Goal: Task Accomplishment & Management: Use online tool/utility

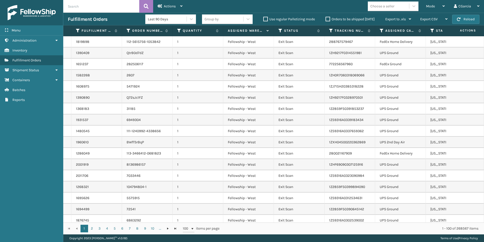
click at [471, 59] on td at bounding box center [465, 64] width 38 height 11
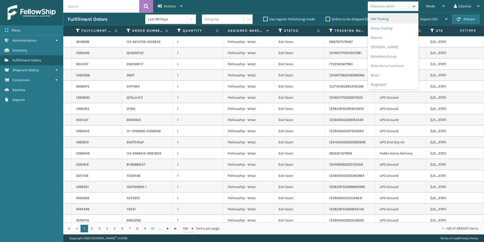
click at [394, 5] on div "Choose a seller" at bounding box center [383, 6] width 24 height 5
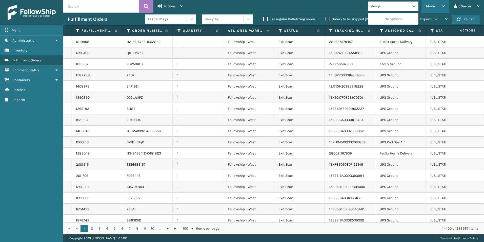
type input "sleerp"
click at [431, 6] on span "Mode" at bounding box center [430, 6] width 9 height 4
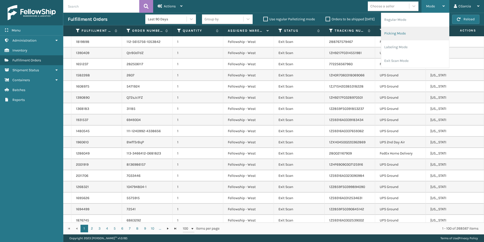
click at [389, 30] on li "Picking Mode" at bounding box center [416, 34] width 68 height 14
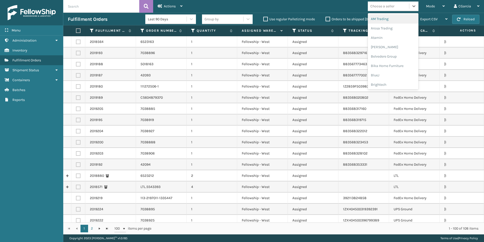
click at [382, 3] on div "Choose a seller" at bounding box center [388, 6] width 41 height 8
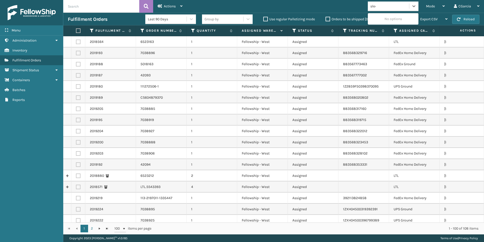
type input "sleep"
click at [394, 8] on div "Choose a seller" at bounding box center [383, 6] width 31 height 8
click at [394, 8] on div "Choose a seller" at bounding box center [383, 6] width 24 height 5
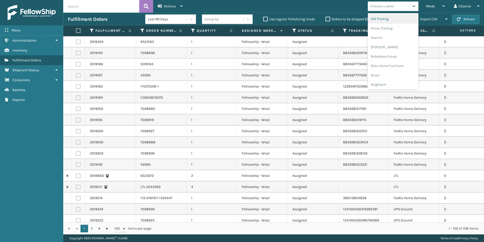
type input "s"
click at [386, 74] on div "SleepGeekz" at bounding box center [393, 73] width 51 height 9
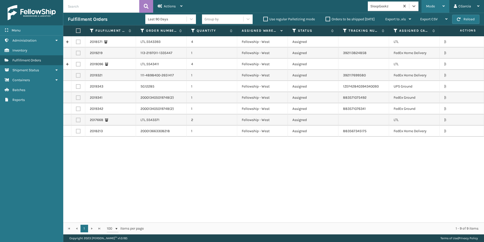
click at [436, 5] on div "Mode" at bounding box center [435, 6] width 19 height 13
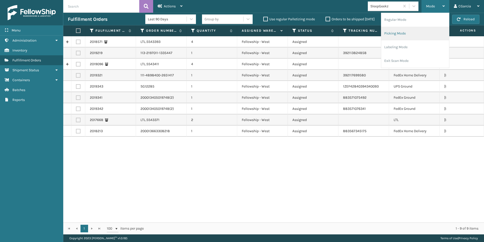
click at [400, 32] on li "Picking Mode" at bounding box center [416, 34] width 68 height 14
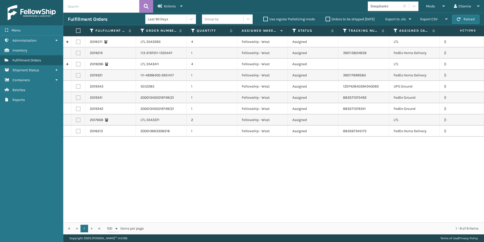
click at [79, 41] on label at bounding box center [78, 42] width 5 height 5
click at [76, 41] on input "checkbox" at bounding box center [76, 41] width 0 height 3
checkbox input "true"
click at [76, 63] on label at bounding box center [78, 64] width 5 height 5
click at [76, 63] on input "checkbox" at bounding box center [76, 63] width 0 height 3
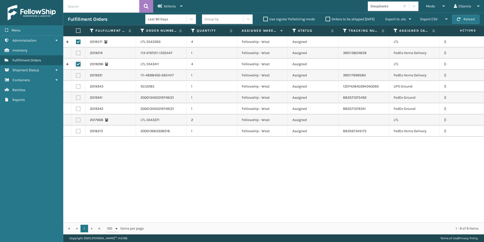
checkbox input "true"
click at [81, 119] on td at bounding box center [78, 119] width 14 height 11
click at [78, 120] on label at bounding box center [78, 120] width 5 height 5
click at [76, 120] on input "checkbox" at bounding box center [76, 119] width 0 height 3
checkbox input "true"
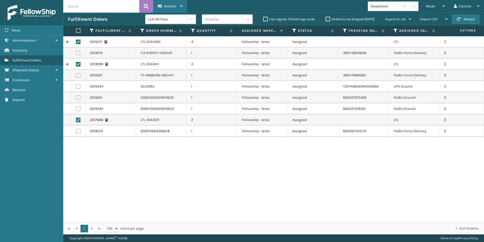
click at [184, 7] on div "Actions Settings Remove All Filters Create Picking Batch" at bounding box center [170, 6] width 34 height 13
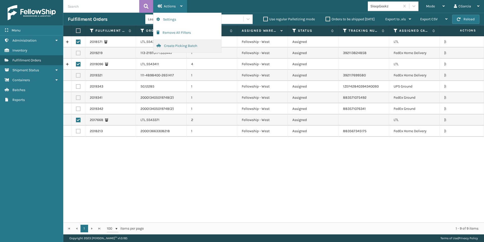
click at [179, 46] on button "Create Picking Batch" at bounding box center [188, 45] width 68 height 13
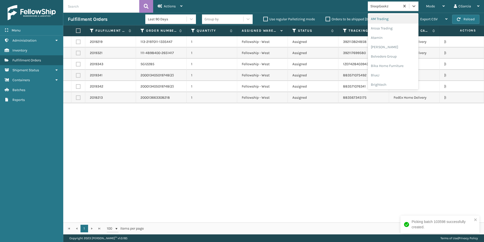
click at [384, 7] on div "SleepGeekz" at bounding box center [386, 6] width 30 height 5
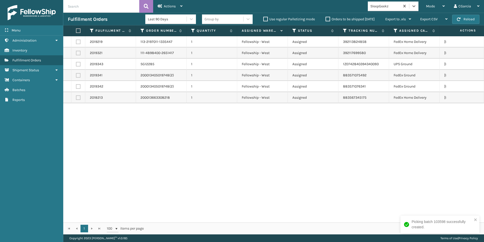
drag, startPoint x: 363, startPoint y: 12, endPoint x: 359, endPoint y: 13, distance: 3.9
click at [359, 13] on div "Actions Settings Remove All Filters Create Picking Batch Mode Regular Mode Pick…" at bounding box center [273, 117] width 421 height 234
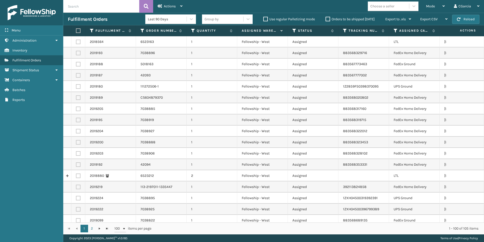
click at [387, 8] on div "Choose a seller" at bounding box center [383, 6] width 24 height 5
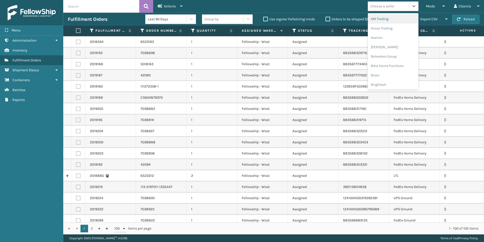
type input "l"
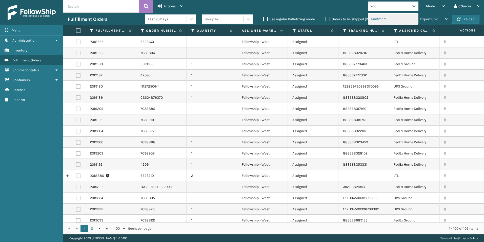
type input "kool"
click at [392, 16] on div "Koolmore" at bounding box center [393, 18] width 51 height 9
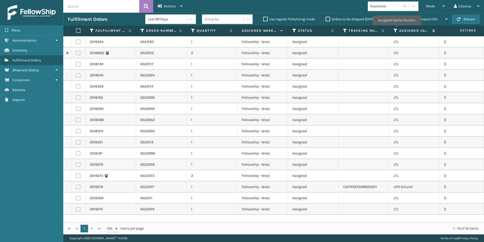
click at [397, 29] on icon at bounding box center [396, 30] width 4 height 5
click at [448, 33] on span "Actions" at bounding box center [461, 30] width 35 height 8
click at [433, 29] on span "Assigned Carrier Service" at bounding box center [418, 30] width 36 height 5
click at [78, 198] on label at bounding box center [78, 198] width 5 height 5
click at [76, 198] on input "checkbox" at bounding box center [76, 197] width 0 height 3
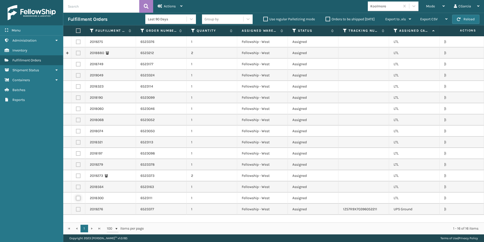
checkbox input "true"
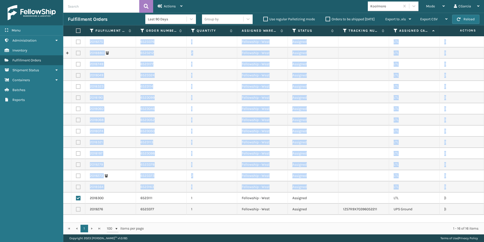
click at [79, 43] on label at bounding box center [78, 42] width 5 height 5
click at [78, 42] on label at bounding box center [78, 42] width 5 height 5
drag, startPoint x: 78, startPoint y: 42, endPoint x: 146, endPoint y: 71, distance: 74.4
click at [146, 71] on td "6523324" at bounding box center [161, 75] width 51 height 11
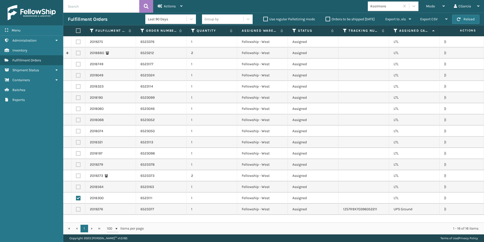
click at [79, 42] on label at bounding box center [78, 42] width 5 height 5
click at [76, 42] on input "checkbox" at bounding box center [76, 41] width 0 height 3
checkbox input "true"
click at [78, 197] on label at bounding box center [78, 198] width 5 height 5
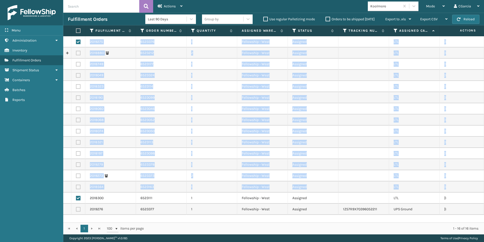
click at [78, 45] on td at bounding box center [78, 41] width 14 height 11
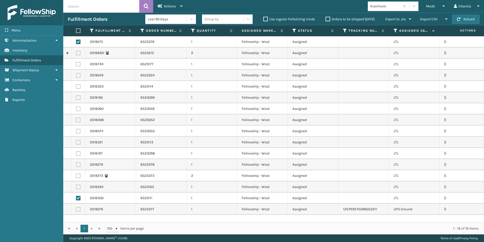
click at [78, 30] on label at bounding box center [77, 30] width 3 height 5
click at [76, 30] on input "checkbox" at bounding box center [76, 30] width 0 height 3
checkbox input "true"
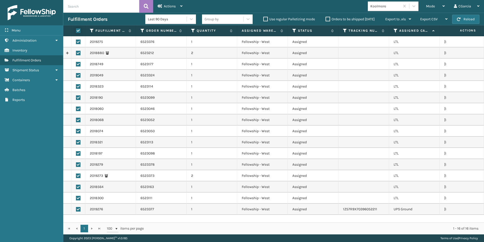
checkbox input "true"
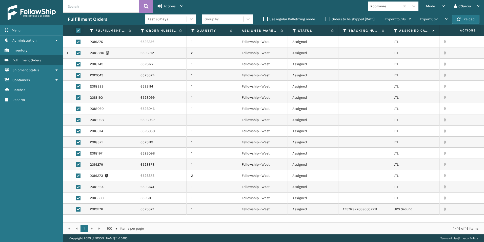
checkbox input "true"
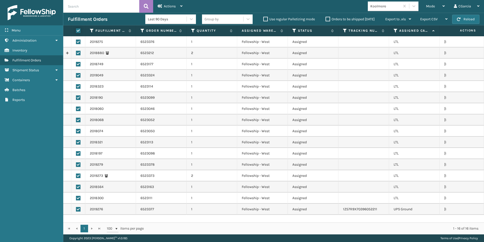
checkbox input "true"
click at [81, 208] on td at bounding box center [78, 208] width 14 height 11
click at [80, 208] on label at bounding box center [78, 209] width 5 height 5
click at [76, 208] on input "checkbox" at bounding box center [76, 208] width 0 height 3
checkbox input "false"
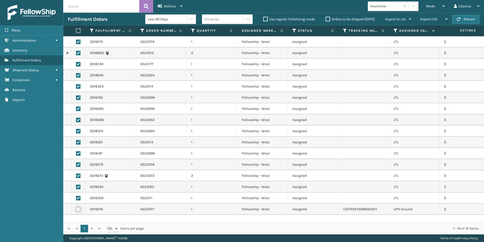
checkbox input "false"
click at [176, 5] on div "Actions" at bounding box center [170, 6] width 25 height 13
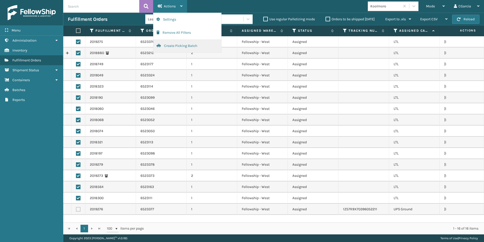
click at [178, 46] on button "Create Picking Batch" at bounding box center [188, 45] width 68 height 13
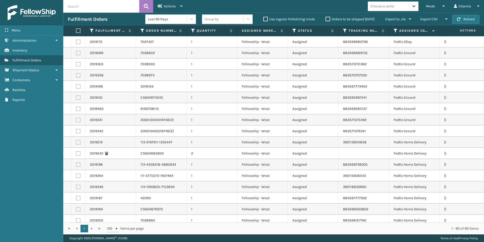
click at [413, 5] on icon at bounding box center [414, 6] width 5 height 5
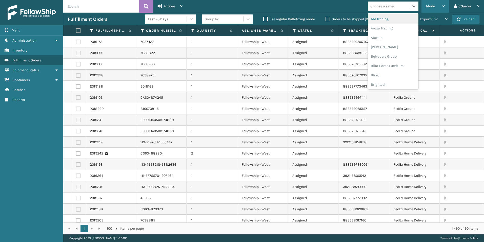
click at [434, 3] on div "Mode" at bounding box center [435, 6] width 19 height 13
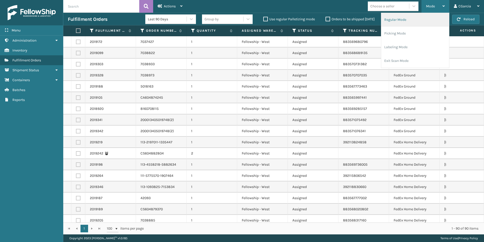
click at [401, 18] on li "Regular Mode" at bounding box center [416, 20] width 68 height 14
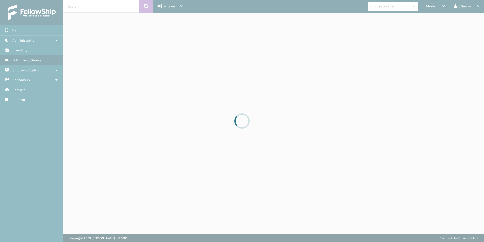
click at [94, 7] on div at bounding box center [242, 121] width 484 height 242
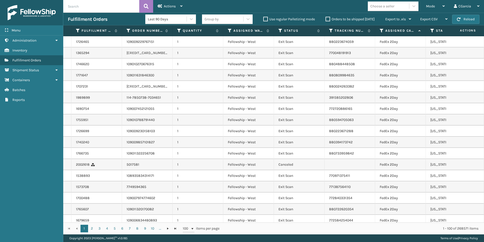
click at [104, 6] on input "text" at bounding box center [101, 6] width 76 height 13
paste input "2018060"
type input "2018060"
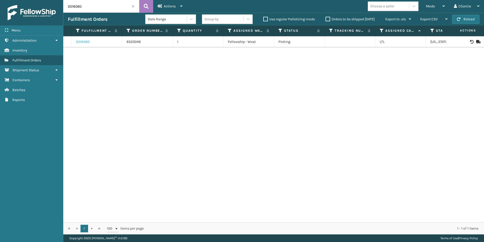
click at [86, 42] on link "2018060" at bounding box center [83, 41] width 14 height 5
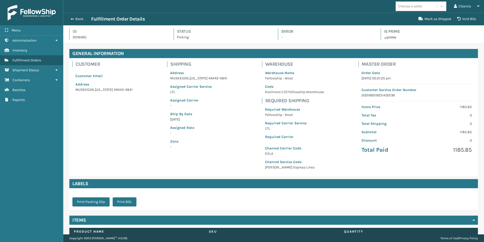
scroll to position [34, 0]
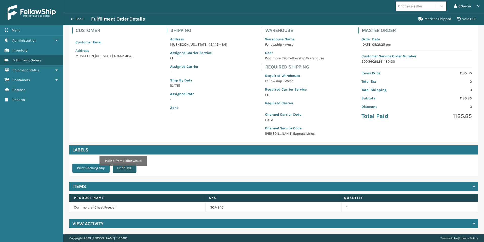
click at [123, 169] on button "Print BOL" at bounding box center [125, 167] width 24 height 9
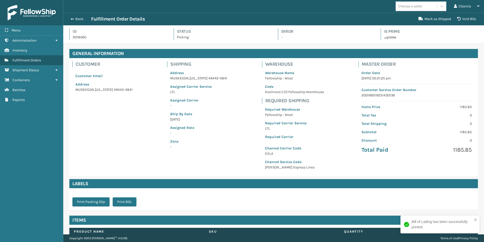
scroll to position [12, 421]
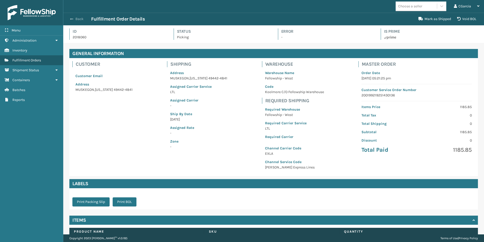
click at [74, 18] on button "Back" at bounding box center [79, 19] width 23 height 5
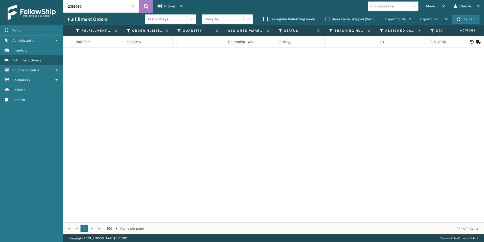
click at [103, 5] on input "2018060" at bounding box center [101, 6] width 76 height 13
paste input "8"
type input "2018068"
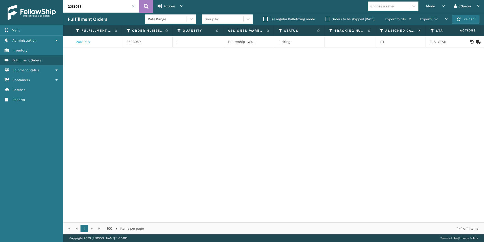
click at [88, 43] on link "2018068" at bounding box center [83, 41] width 14 height 5
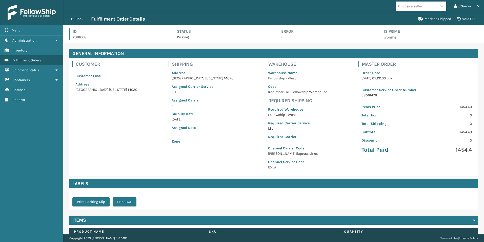
scroll to position [12, 421]
click at [120, 201] on button "Print BOL" at bounding box center [125, 201] width 24 height 9
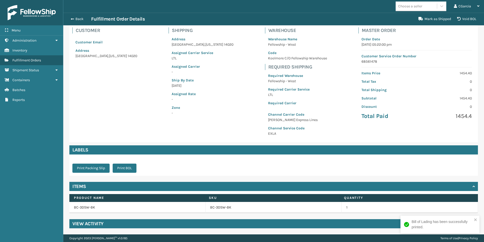
scroll to position [8, 0]
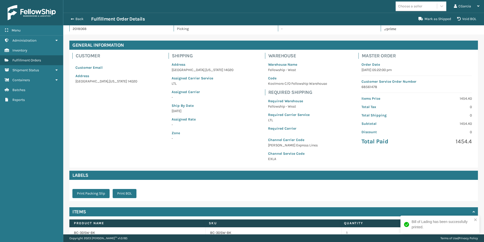
click at [81, 14] on div "Back Fulfillment Order Details Mark as Shipped Void BOL" at bounding box center [273, 19] width 421 height 13
click at [79, 19] on button "Back" at bounding box center [79, 19] width 23 height 5
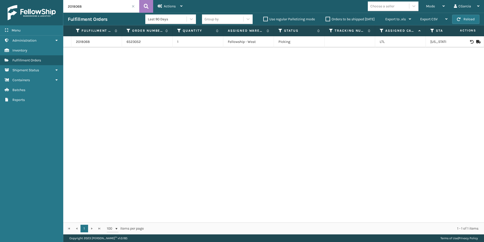
click at [116, 6] on input "2018068" at bounding box center [101, 6] width 76 height 13
paste input "190"
type input "2018190"
click at [84, 41] on link "2018190" at bounding box center [82, 41] width 13 height 5
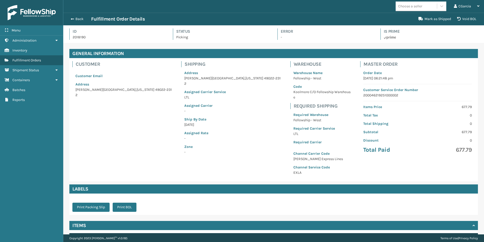
scroll to position [12, 421]
click at [124, 202] on button "Print BOL" at bounding box center [125, 206] width 24 height 9
click at [78, 17] on button "Back" at bounding box center [79, 19] width 23 height 5
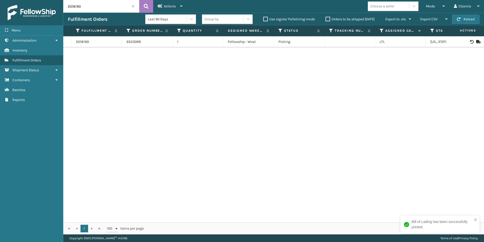
click at [96, 8] on input "2018190" at bounding box center [101, 6] width 76 height 13
paste input "06"
type input "2018060"
click at [85, 41] on link "2018060" at bounding box center [83, 41] width 14 height 5
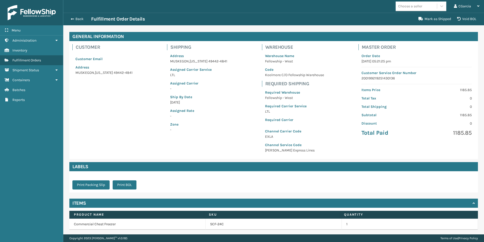
scroll to position [34, 0]
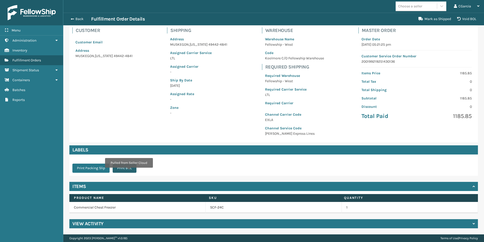
click at [129, 171] on button "Print BOL" at bounding box center [125, 167] width 24 height 9
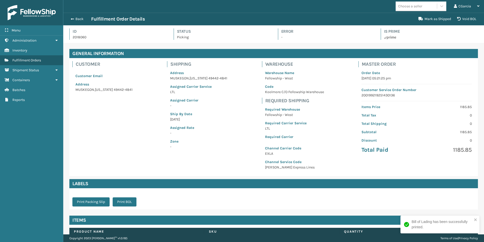
scroll to position [12, 421]
click at [75, 24] on div "Back Fulfillment Order Details Mark as Shipped Void BOL" at bounding box center [273, 19] width 421 height 13
click at [80, 19] on button "Back" at bounding box center [79, 19] width 23 height 5
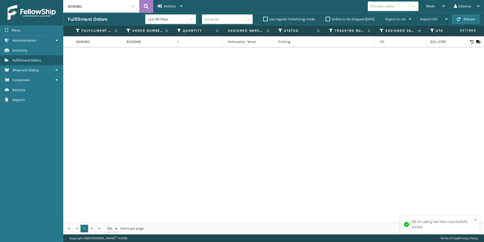
click at [99, 6] on input "2018060" at bounding box center [101, 6] width 76 height 13
paste input "74"
type input "2018074"
click at [83, 44] on link "2018074" at bounding box center [82, 41] width 13 height 5
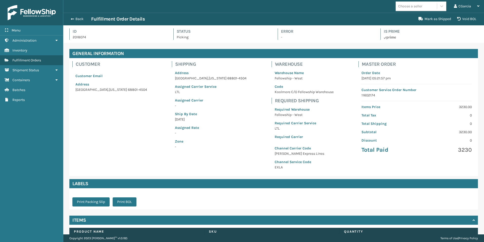
scroll to position [12, 421]
click at [117, 204] on button "Print BOL" at bounding box center [125, 201] width 24 height 9
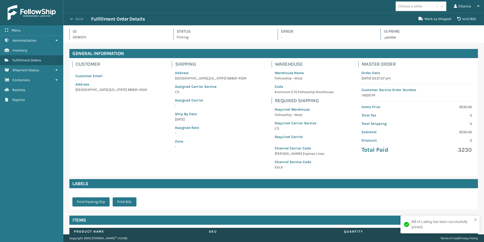
click at [77, 18] on button "Back" at bounding box center [79, 19] width 23 height 5
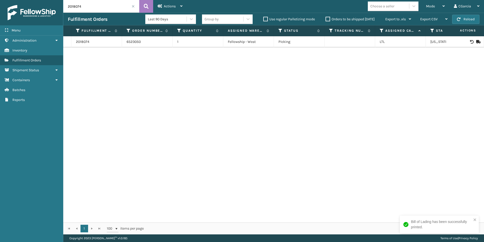
click at [100, 11] on input "2018074" at bounding box center [101, 6] width 76 height 13
paste input "197"
type input "2018197"
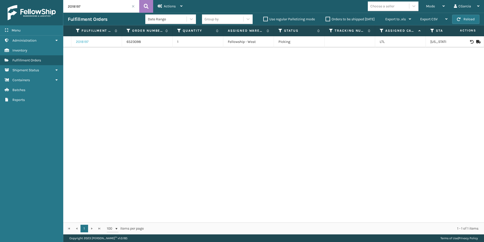
click at [85, 43] on link "2018197" at bounding box center [82, 41] width 13 height 5
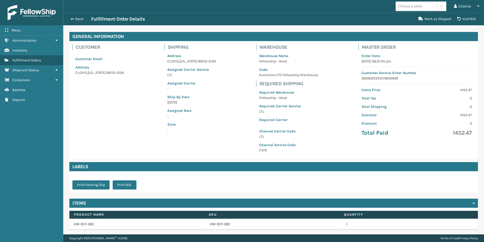
scroll to position [8, 0]
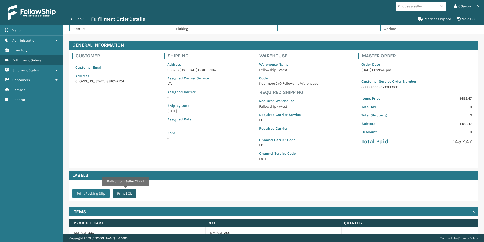
click at [127, 191] on button "Print BOL" at bounding box center [125, 193] width 24 height 9
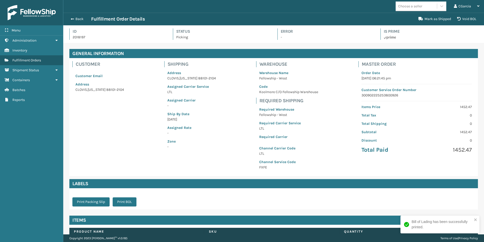
scroll to position [12, 421]
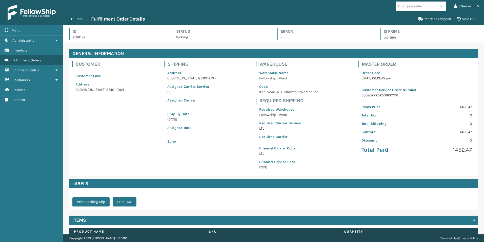
click at [78, 22] on div "Back Fulfillment Order Details" at bounding box center [242, 19] width 348 height 6
click at [82, 19] on button "Back" at bounding box center [79, 19] width 23 height 5
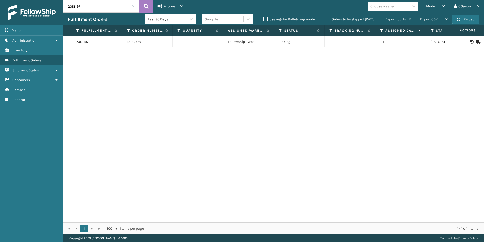
drag, startPoint x: 144, startPoint y: 168, endPoint x: 141, endPoint y: 71, distance: 96.6
click at [144, 168] on div "2018197 6523098 1 Fellowship - West Picking LTL [US_STATE]" at bounding box center [273, 129] width 421 height 186
click at [104, 140] on div "2018197 6523098 1 Fellowship - West Picking LTL [US_STATE]" at bounding box center [273, 129] width 421 height 186
click at [100, 13] on div "Fulfillment Orders Last 90 Days Group by Use regular Palletizing mode Orders to…" at bounding box center [273, 19] width 421 height 13
click at [101, 13] on div "Fulfillment Orders Last 90 Days Group by Use regular Palletizing mode Orders to…" at bounding box center [273, 19] width 421 height 13
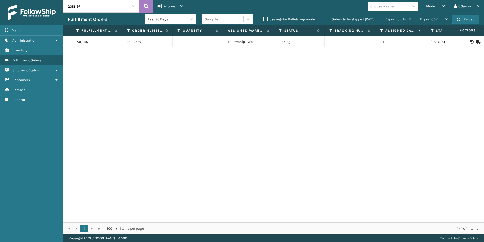
click at [103, 9] on input "2018197" at bounding box center [101, 6] width 76 height 13
paste input "300"
type input "2018300"
click at [78, 42] on link "2018300" at bounding box center [83, 41] width 14 height 5
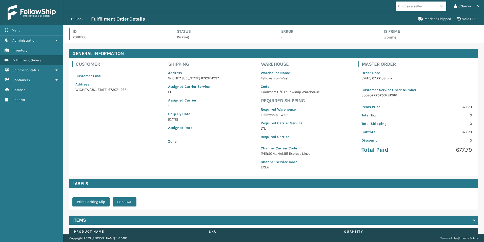
scroll to position [12, 421]
click at [126, 202] on button "Print BOL" at bounding box center [125, 201] width 24 height 9
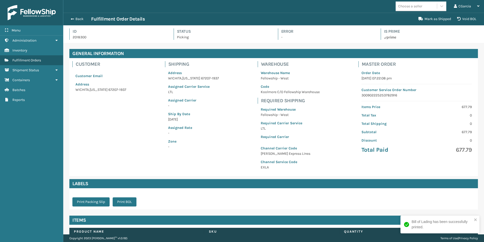
click at [73, 13] on div "Back Fulfillment Order Details Mark as Shipped Void BOL" at bounding box center [273, 19] width 421 height 13
click at [73, 17] on span "button" at bounding box center [71, 19] width 3 height 4
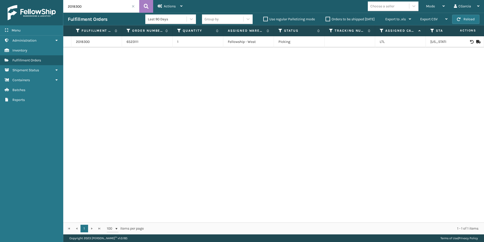
click at [114, 12] on input "2018300" at bounding box center [101, 6] width 76 height 13
paste input "21"
type input "2018321"
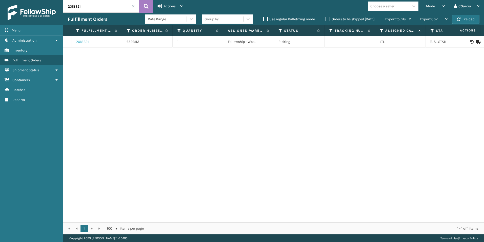
click at [85, 43] on link "2018321" at bounding box center [82, 41] width 13 height 5
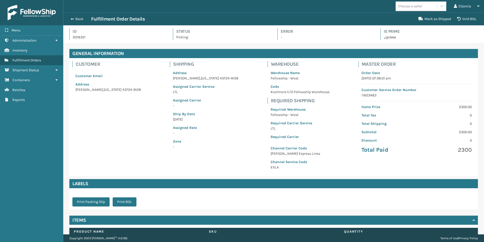
scroll to position [12, 421]
click at [126, 203] on button "Print BOL" at bounding box center [125, 201] width 24 height 9
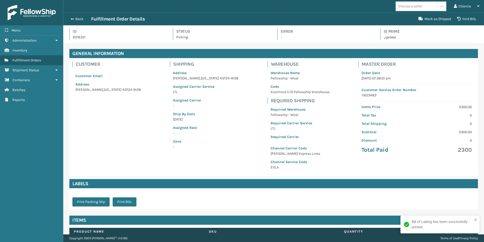
click at [80, 21] on div "Back Fulfillment Order Details" at bounding box center [242, 19] width 348 height 6
click at [80, 22] on div "Back Fulfillment Order Details" at bounding box center [242, 19] width 348 height 6
click at [80, 20] on button "Back" at bounding box center [79, 19] width 23 height 5
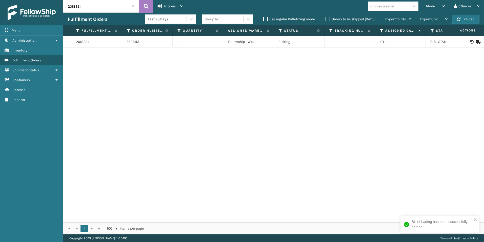
click at [114, 5] on input "2018321" at bounding box center [101, 6] width 76 height 13
paste input "3"
type input "2018323"
click at [87, 46] on td "2018323" at bounding box center [96, 41] width 51 height 11
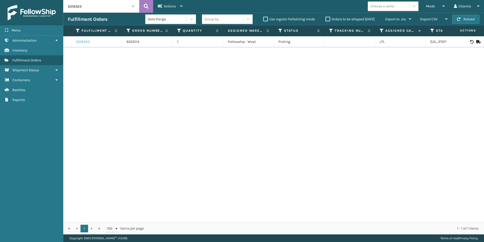
click at [87, 43] on link "2018323" at bounding box center [83, 41] width 14 height 5
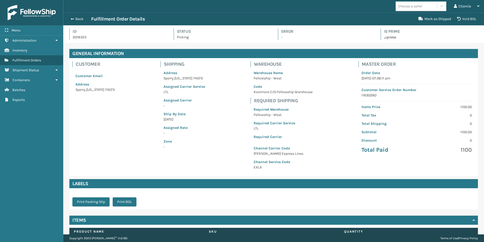
scroll to position [12, 421]
click at [121, 199] on button "Print BOL" at bounding box center [125, 201] width 24 height 9
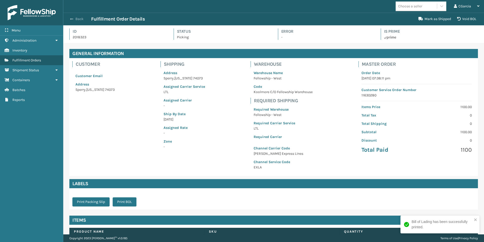
click at [75, 20] on button "Back" at bounding box center [79, 19] width 23 height 5
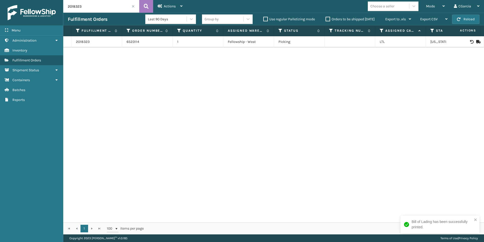
click at [114, 4] on input "2018323" at bounding box center [101, 6] width 76 height 13
paste input "564"
type input "2018564"
click at [81, 44] on link "2018564" at bounding box center [83, 41] width 14 height 5
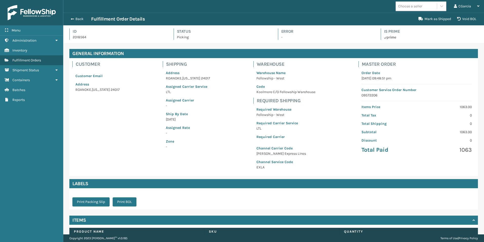
scroll to position [12, 421]
click at [118, 200] on button "Print BOL" at bounding box center [125, 201] width 24 height 9
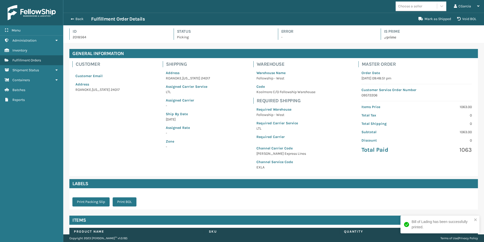
click at [81, 22] on div "Back Fulfillment Order Details" at bounding box center [242, 19] width 348 height 6
click at [81, 18] on button "Back" at bounding box center [79, 19] width 23 height 5
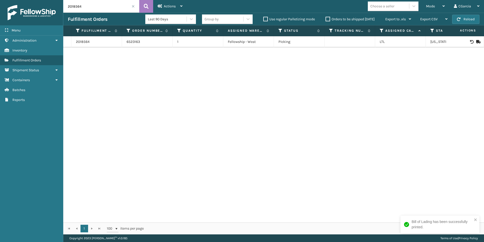
click at [124, 11] on input "2018564" at bounding box center [101, 6] width 76 height 13
paste input "749"
type input "2018749"
click at [85, 46] on td "2018749" at bounding box center [96, 41] width 51 height 11
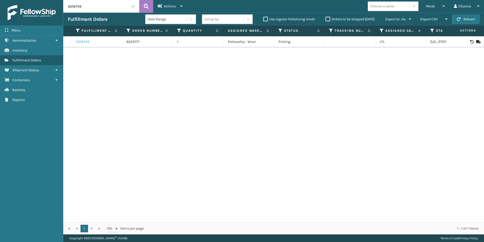
click at [86, 42] on link "2018749" at bounding box center [82, 41] width 13 height 5
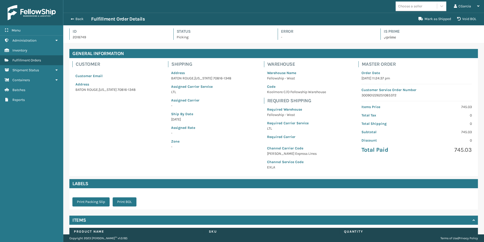
scroll to position [12, 421]
click at [122, 201] on button "Print BOL" at bounding box center [125, 201] width 24 height 9
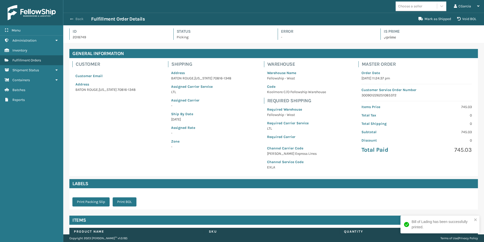
click at [77, 17] on button "Back" at bounding box center [79, 19] width 23 height 5
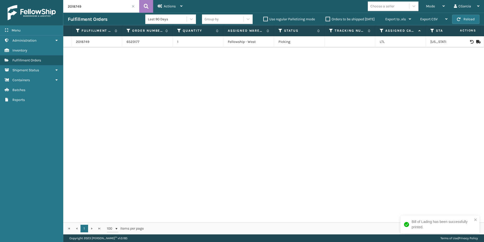
click at [84, 8] on input "2018749" at bounding box center [101, 6] width 76 height 13
paste input "880"
type input "2018880"
click at [81, 43] on link "2018880" at bounding box center [83, 41] width 14 height 5
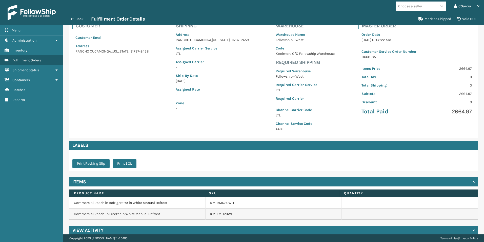
scroll to position [45, 0]
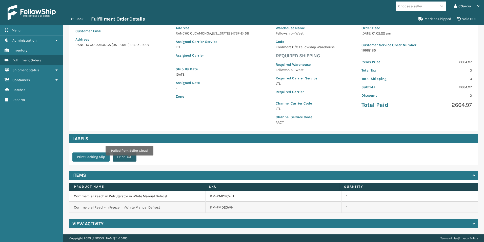
click at [129, 159] on button "Print BOL" at bounding box center [125, 156] width 24 height 9
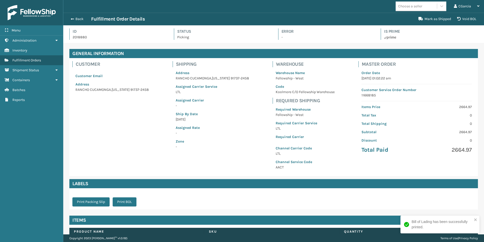
scroll to position [12, 421]
click at [123, 201] on button "Print BOL" at bounding box center [125, 201] width 24 height 9
click at [73, 18] on span "button" at bounding box center [71, 19] width 3 height 4
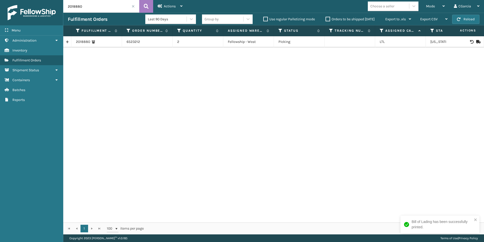
click at [112, 6] on input "2018880" at bounding box center [101, 6] width 76 height 13
paste input "9049"
type input "2019049"
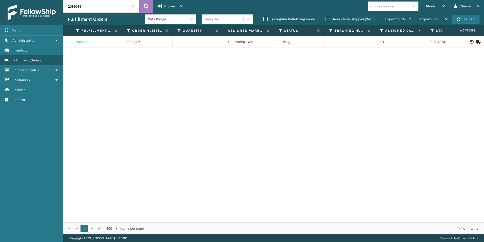
click at [87, 43] on link "2019049" at bounding box center [82, 41] width 13 height 5
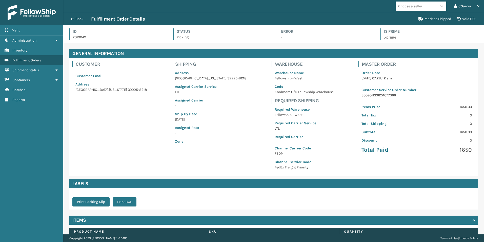
scroll to position [12, 421]
click at [129, 199] on button "Print BOL" at bounding box center [125, 201] width 24 height 9
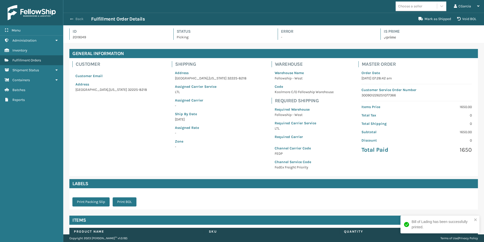
click at [76, 19] on button "Back" at bounding box center [79, 19] width 23 height 5
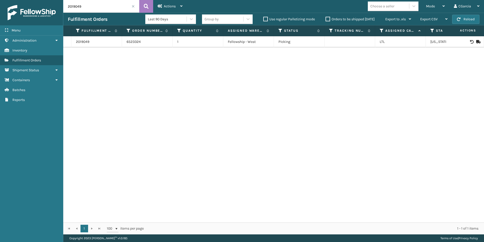
click at [106, 10] on input "2019049" at bounding box center [101, 6] width 76 height 13
paste input "273"
type input "2019273"
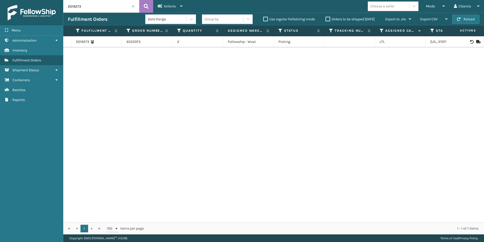
click at [84, 45] on td "2019273" at bounding box center [96, 41] width 51 height 11
click at [85, 41] on link "2019273" at bounding box center [82, 41] width 13 height 5
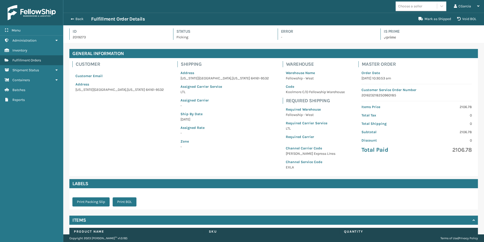
scroll to position [12, 421]
click at [122, 202] on button "Print BOL" at bounding box center [125, 201] width 24 height 9
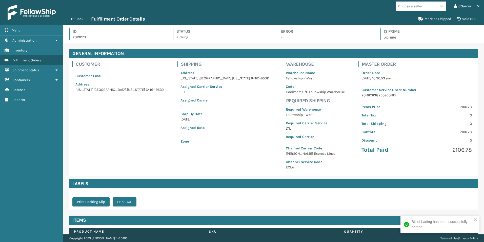
click at [75, 23] on div "Back Fulfillment Order Details Mark as Shipped Void BOL" at bounding box center [273, 19] width 421 height 13
click at [80, 19] on button "Back" at bounding box center [79, 19] width 23 height 5
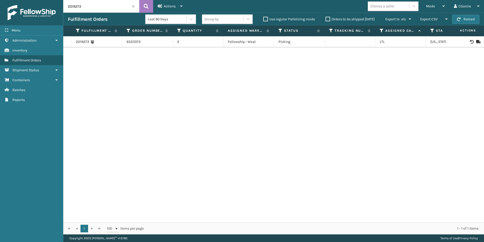
click at [118, 5] on input "2019273" at bounding box center [101, 6] width 76 height 13
paste input "5"
type input "2019275"
click at [83, 40] on link "2019275" at bounding box center [82, 41] width 13 height 5
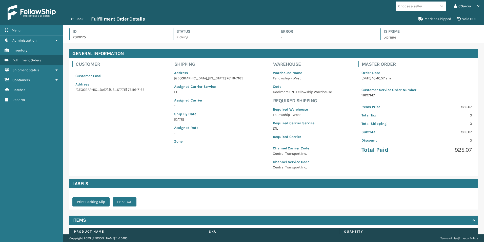
scroll to position [12, 421]
click at [122, 199] on button "Print BOL" at bounding box center [125, 201] width 24 height 9
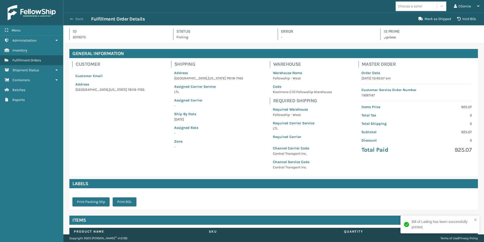
click at [73, 21] on span "button" at bounding box center [71, 19] width 3 height 4
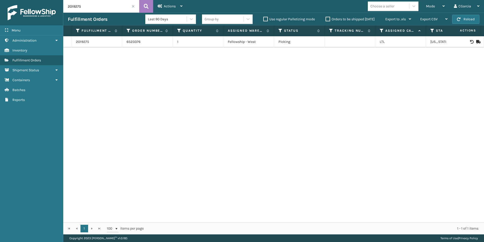
click at [98, 4] on input "2019275" at bounding box center [101, 6] width 76 height 13
paste input "9"
type input "2019279"
click at [86, 44] on link "2019279" at bounding box center [82, 41] width 13 height 5
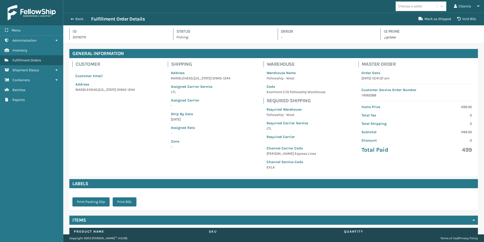
scroll to position [12, 421]
click at [130, 199] on button "Print BOL" at bounding box center [125, 201] width 24 height 9
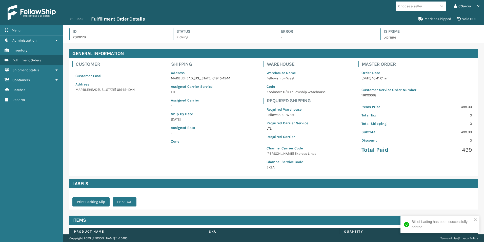
click at [78, 20] on button "Back" at bounding box center [79, 19] width 23 height 5
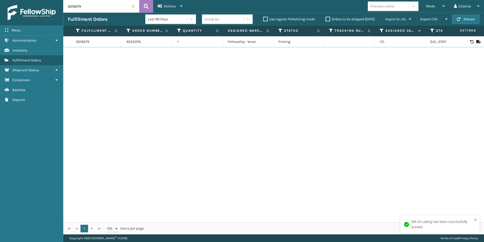
click at [93, 8] on input "2019279" at bounding box center [101, 6] width 76 height 13
paste input "8190"
type input "2018190"
click at [87, 42] on link "2018190" at bounding box center [82, 41] width 13 height 5
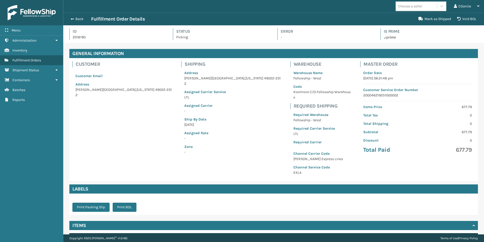
scroll to position [12, 421]
click at [131, 202] on button "Print BOL" at bounding box center [125, 206] width 24 height 9
click at [69, 17] on button "Back" at bounding box center [79, 19] width 23 height 5
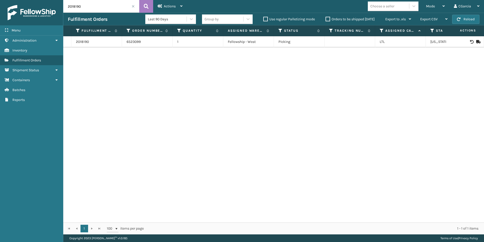
click at [135, 7] on span at bounding box center [133, 6] width 3 height 3
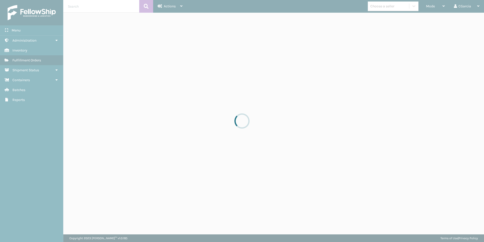
click at [406, 8] on div at bounding box center [242, 121] width 484 height 242
click at [423, 4] on div at bounding box center [242, 121] width 484 height 242
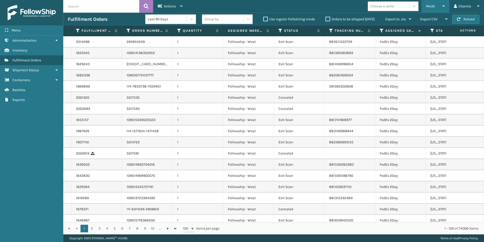
click at [428, 4] on div "Mode" at bounding box center [435, 6] width 19 height 13
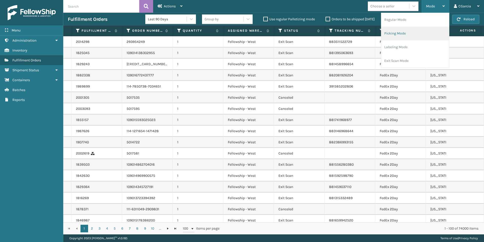
click at [398, 33] on li "Picking Mode" at bounding box center [416, 34] width 68 height 14
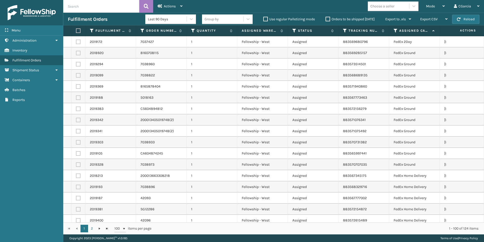
click at [422, 7] on div "Choose a seller" at bounding box center [395, 7] width 54 height 10
click at [431, 4] on span "Mode" at bounding box center [430, 6] width 9 height 4
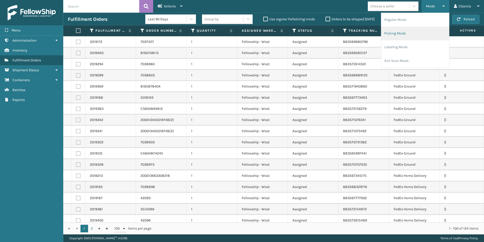
drag, startPoint x: 431, startPoint y: 4, endPoint x: 397, endPoint y: 33, distance: 44.2
click at [397, 33] on li "Picking Mode" at bounding box center [416, 34] width 68 height 14
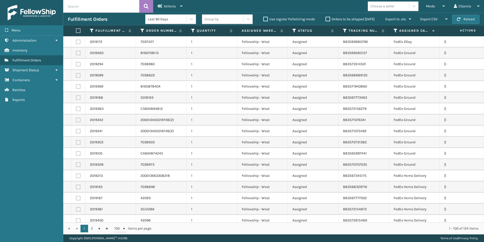
click at [393, 4] on div "Choose a seller" at bounding box center [383, 6] width 24 height 5
type input "sleep"
click at [384, 16] on div "SleepGeekz" at bounding box center [393, 18] width 51 height 9
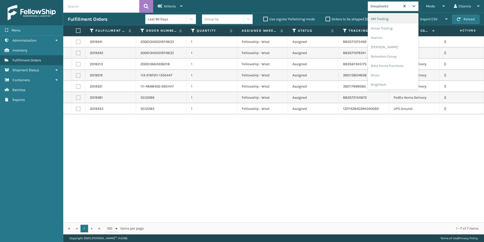
drag, startPoint x: 389, startPoint y: 7, endPoint x: 363, endPoint y: 8, distance: 26.9
click at [363, 8] on div "Mode Regular Mode Picking Mode Labeling Mode Exit Scan Mode option SleepGeekz, …" at bounding box center [335, 6] width 297 height 13
click at [392, 12] on div "Mode Regular Mode Picking Mode Labeling Mode Exit Scan Mode option SleepGeekz, …" at bounding box center [335, 6] width 297 height 13
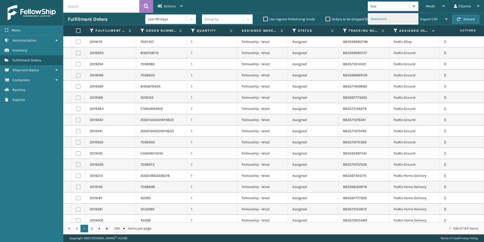
type input "kool"
click at [391, 17] on div "Koolmore" at bounding box center [393, 18] width 51 height 9
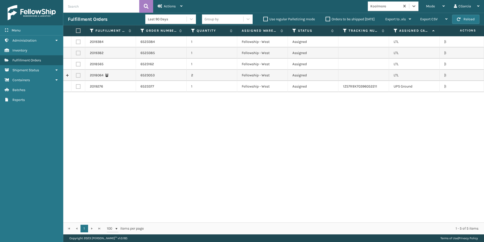
click at [76, 75] on label at bounding box center [78, 75] width 5 height 5
click at [76, 75] on input "checkbox" at bounding box center [76, 74] width 0 height 3
checkbox input "true"
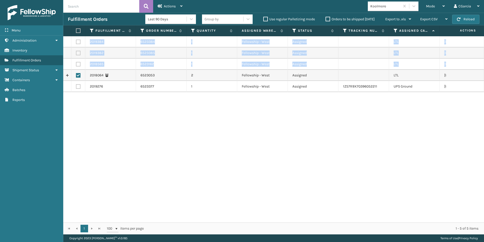
click at [79, 40] on label at bounding box center [78, 42] width 5 height 5
drag, startPoint x: 79, startPoint y: 40, endPoint x: 79, endPoint y: 29, distance: 10.6
click at [79, 29] on label at bounding box center [77, 30] width 3 height 5
click at [76, 29] on input "checkbox" at bounding box center [76, 30] width 0 height 3
checkbox input "true"
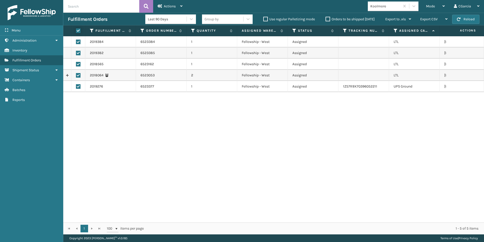
checkbox input "true"
click at [79, 87] on label at bounding box center [78, 86] width 5 height 5
click at [76, 87] on input "checkbox" at bounding box center [76, 85] width 0 height 3
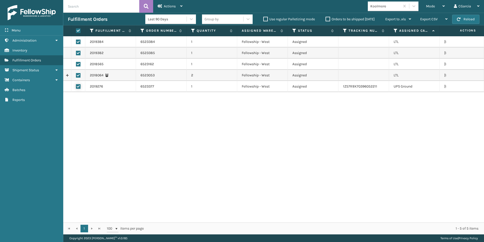
checkbox input "false"
click at [169, 6] on span "Actions" at bounding box center [170, 6] width 12 height 4
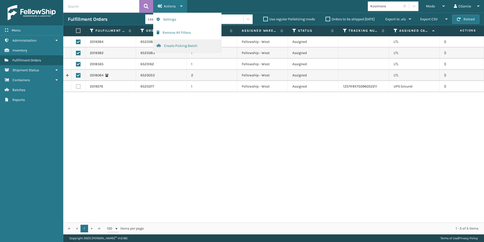
click at [177, 46] on button "Create Picking Batch" at bounding box center [188, 45] width 68 height 13
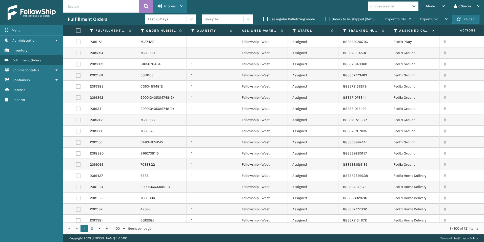
click at [175, 6] on span "Actions" at bounding box center [170, 6] width 12 height 4
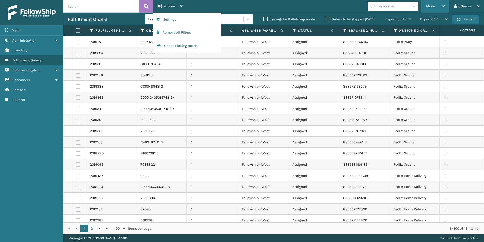
click at [440, 5] on div "Mode" at bounding box center [435, 6] width 19 height 13
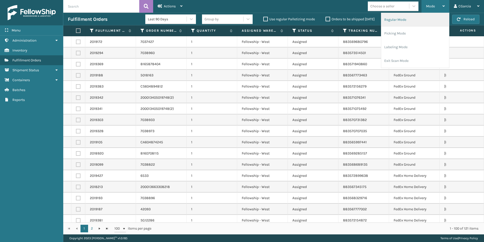
click at [404, 17] on li "Regular Mode" at bounding box center [416, 20] width 68 height 14
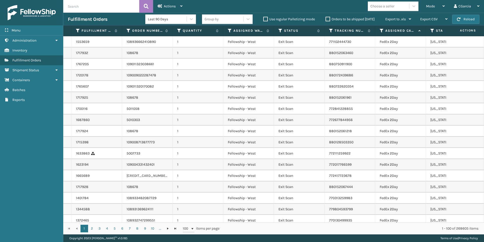
click at [89, 9] on input "text" at bounding box center [101, 6] width 76 height 13
type input "2"
type input "2019384"
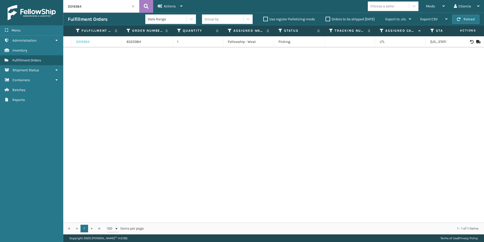
click at [87, 42] on link "2019384" at bounding box center [83, 41] width 14 height 5
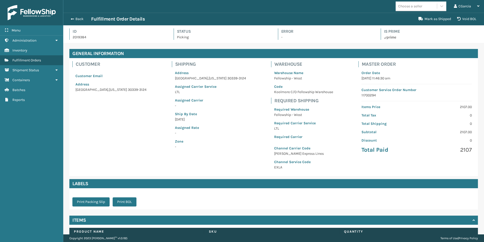
scroll to position [12, 421]
click at [124, 204] on button "Print BOL" at bounding box center [125, 201] width 24 height 9
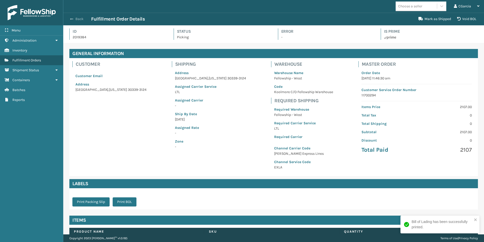
click at [77, 18] on button "Back" at bounding box center [79, 19] width 23 height 5
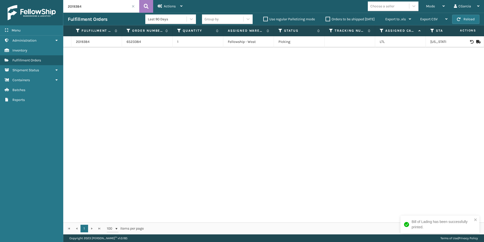
click at [96, 4] on input "2019384" at bounding box center [101, 6] width 76 height 13
type input "2019382"
click at [87, 42] on link "2019382" at bounding box center [83, 41] width 14 height 5
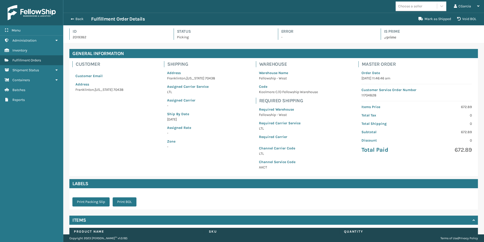
scroll to position [12, 421]
click at [123, 199] on button "Print BOL" at bounding box center [125, 201] width 24 height 9
click at [74, 17] on button "Back" at bounding box center [79, 19] width 23 height 5
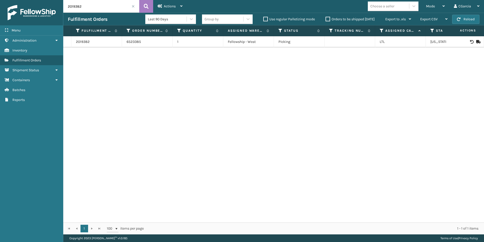
click at [94, 5] on input "2019382" at bounding box center [101, 6] width 76 height 13
type input "2018565"
click at [94, 44] on div "2018565" at bounding box center [96, 41] width 41 height 5
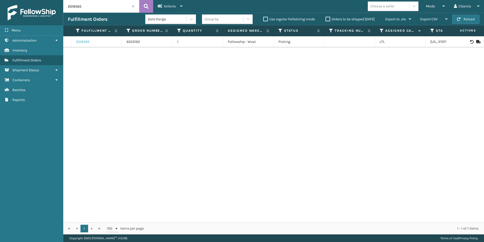
click at [83, 42] on link "2018565" at bounding box center [83, 41] width 14 height 5
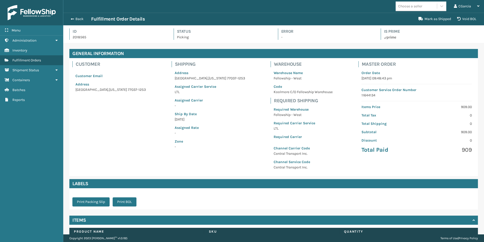
scroll to position [12, 421]
click at [127, 205] on button "Print BOL" at bounding box center [125, 201] width 24 height 9
click at [74, 20] on button "Back" at bounding box center [79, 19] width 23 height 5
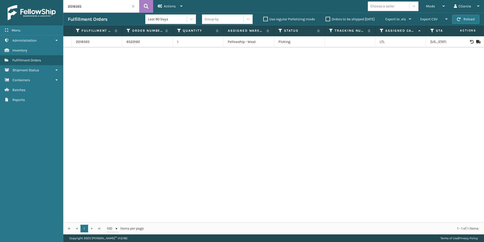
click at [99, 4] on input "2018565" at bounding box center [101, 6] width 76 height 13
type input "2018064"
click at [84, 41] on link "2018064" at bounding box center [83, 41] width 14 height 5
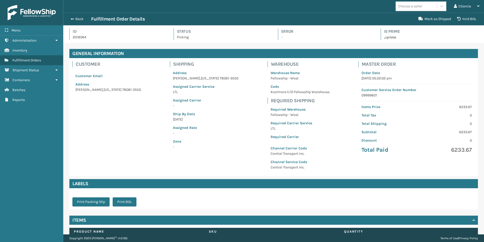
scroll to position [12, 421]
click at [123, 199] on button "Print BOL" at bounding box center [125, 201] width 24 height 9
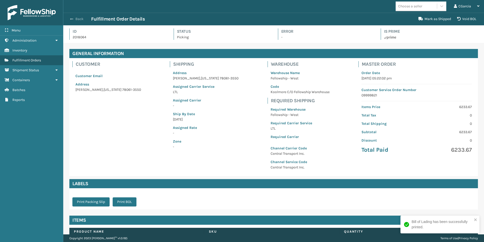
click at [85, 18] on button "Back" at bounding box center [79, 19] width 23 height 5
